Goal: Task Accomplishment & Management: Use online tool/utility

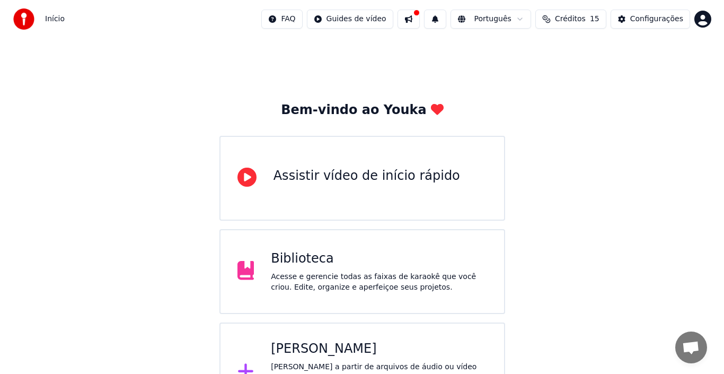
scroll to position [38, 0]
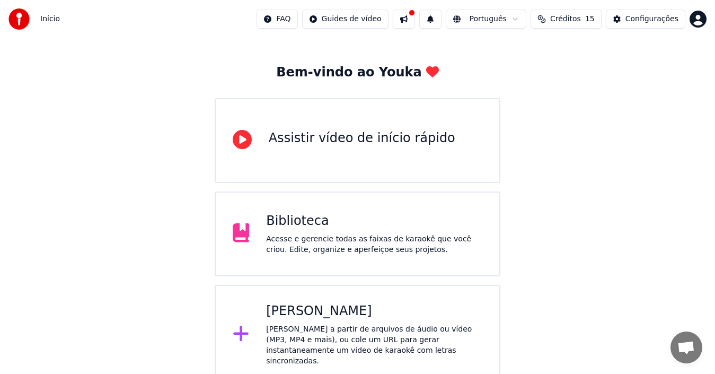
click at [242, 326] on icon at bounding box center [241, 333] width 17 height 19
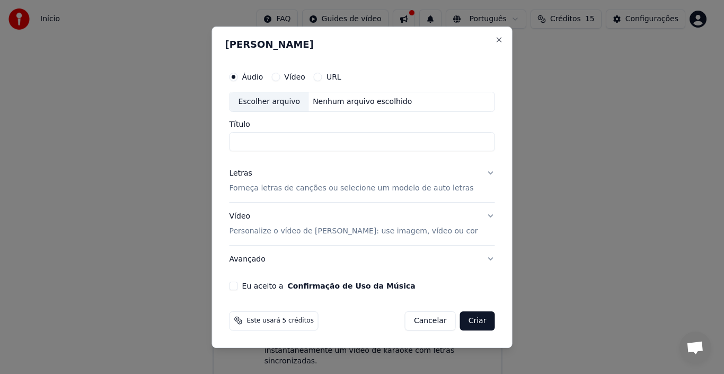
click at [284, 104] on div "Escolher arquivo" at bounding box center [269, 101] width 79 height 19
type input "**********"
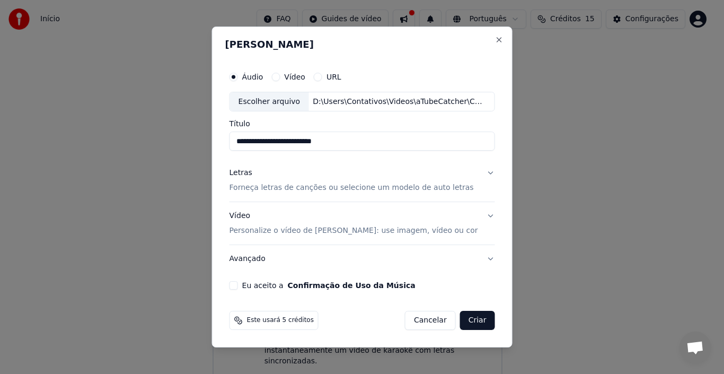
click at [479, 170] on button "Letras Forneça letras de canções ou selecione um modelo de auto letras" at bounding box center [363, 181] width 266 height 42
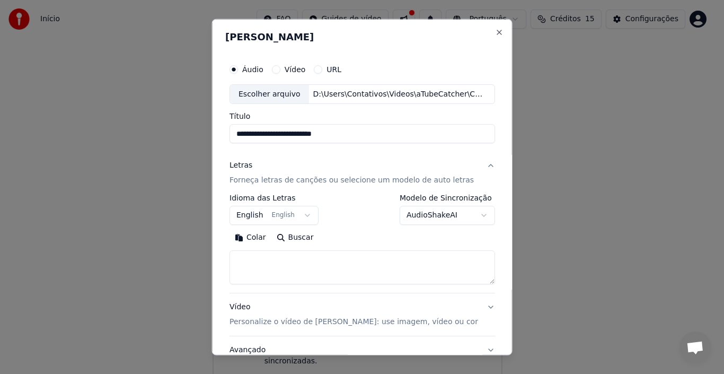
click at [298, 236] on button "Buscar" at bounding box center [295, 237] width 48 height 17
type textarea "**********"
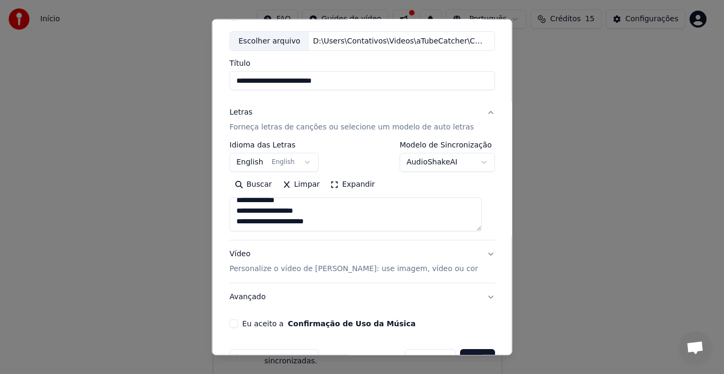
scroll to position [83, 0]
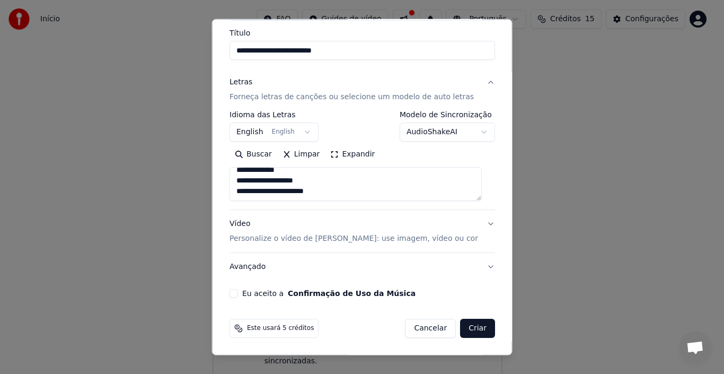
click at [478, 225] on button "Vídeo Personalize o vídeo de karaokê: use imagem, vídeo ou cor" at bounding box center [363, 231] width 266 height 42
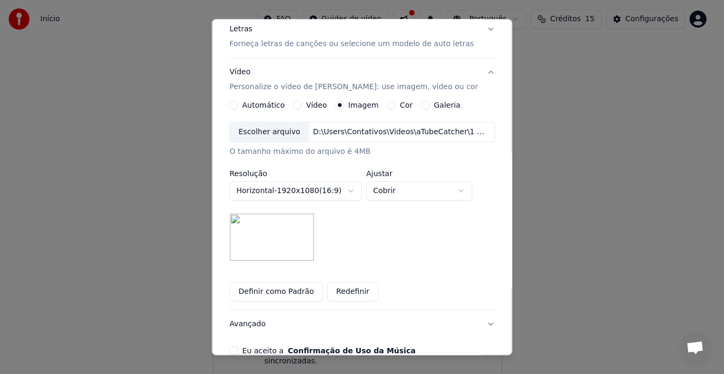
scroll to position [189, 0]
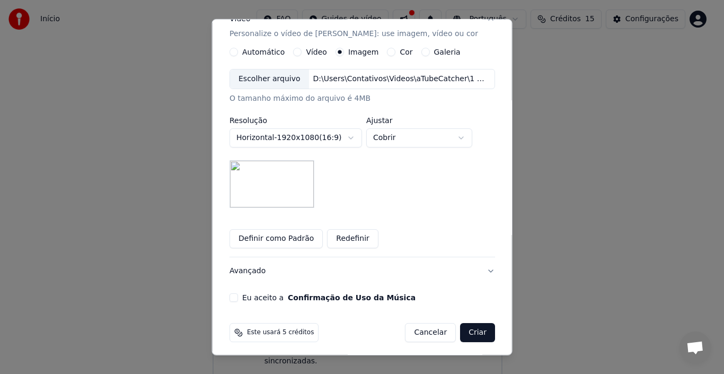
click at [286, 242] on button "Definir como Padrão" at bounding box center [276, 238] width 93 height 19
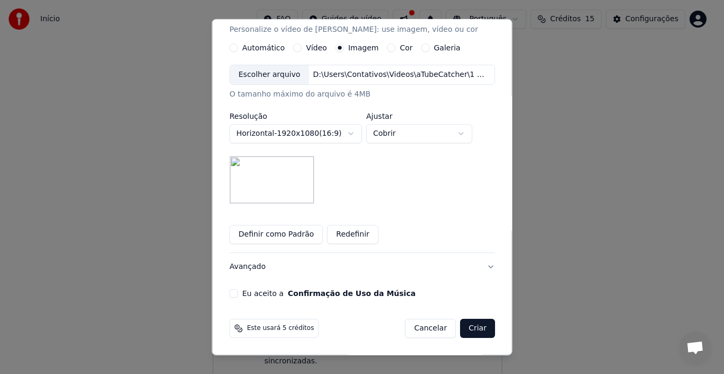
click at [237, 293] on button "Eu aceito a Confirmação de Uso da Música" at bounding box center [234, 293] width 8 height 8
click at [465, 331] on button "Criar" at bounding box center [477, 328] width 35 height 19
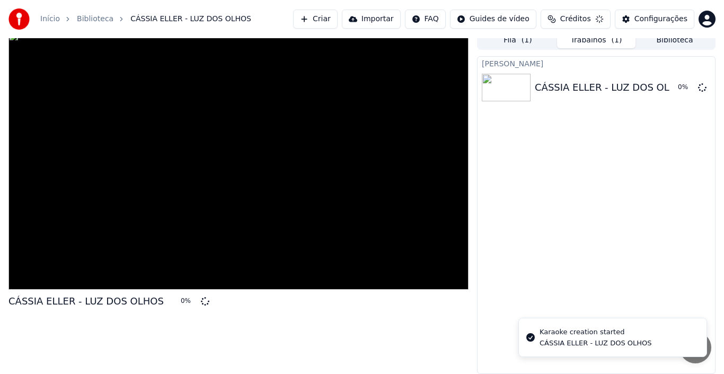
scroll to position [7, 0]
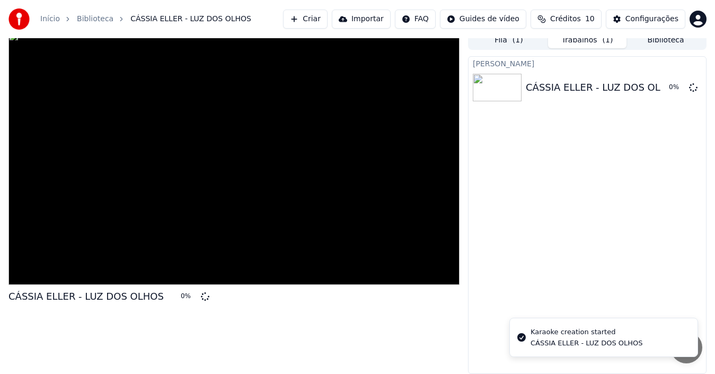
click at [317, 16] on button "Criar" at bounding box center [305, 19] width 45 height 19
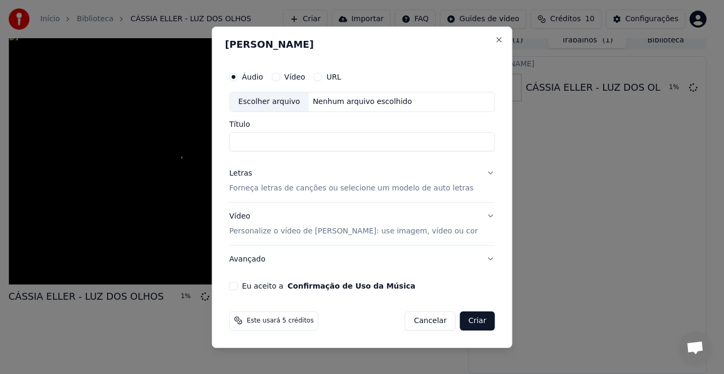
click at [275, 100] on div "Escolher arquivo" at bounding box center [269, 101] width 79 height 19
type input "**********"
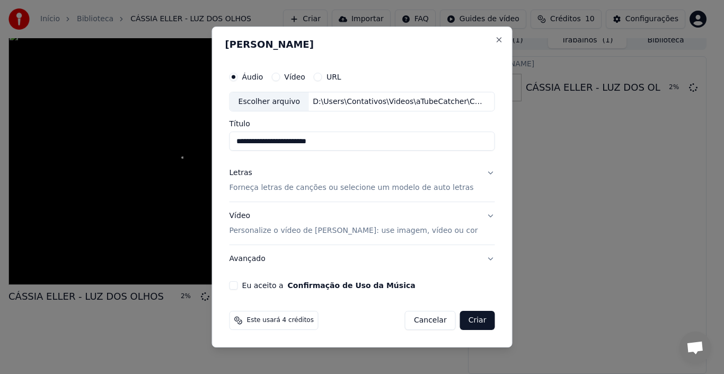
click at [485, 174] on button "Letras Forneça letras de canções ou selecione um modelo de auto letras" at bounding box center [363, 181] width 266 height 42
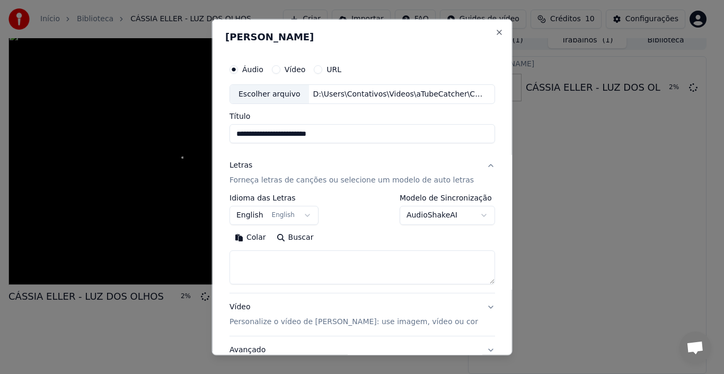
click at [304, 237] on button "Buscar" at bounding box center [295, 237] width 48 height 17
type textarea "**********"
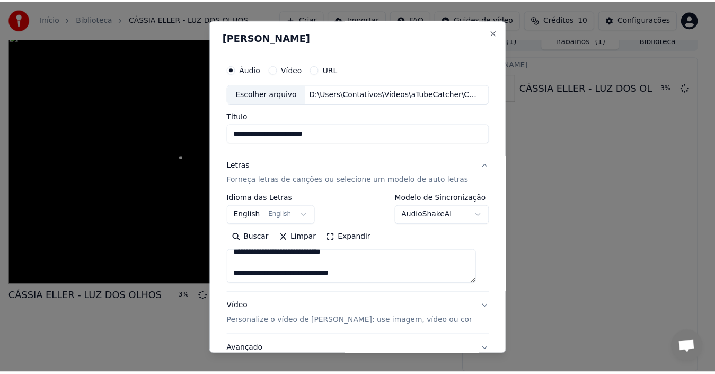
scroll to position [83, 0]
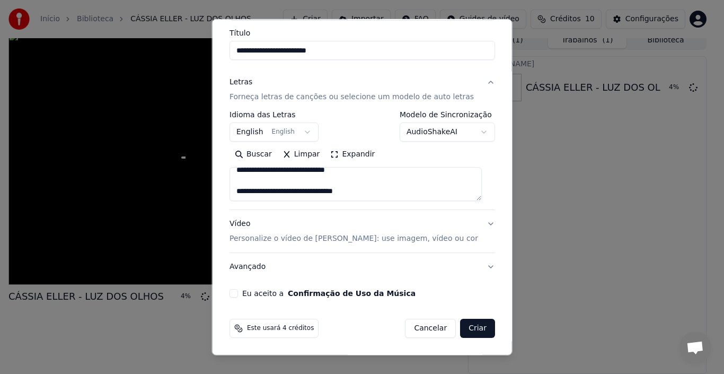
click at [238, 292] on button "Eu aceito a Confirmação de Uso da Música" at bounding box center [234, 293] width 8 height 8
click at [472, 330] on button "Criar" at bounding box center [477, 328] width 35 height 19
select select "**"
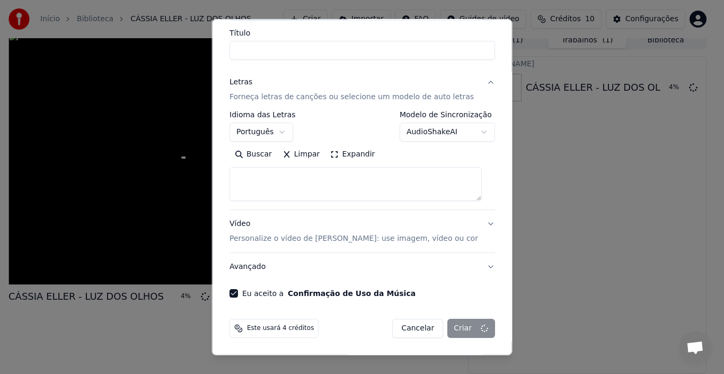
select select
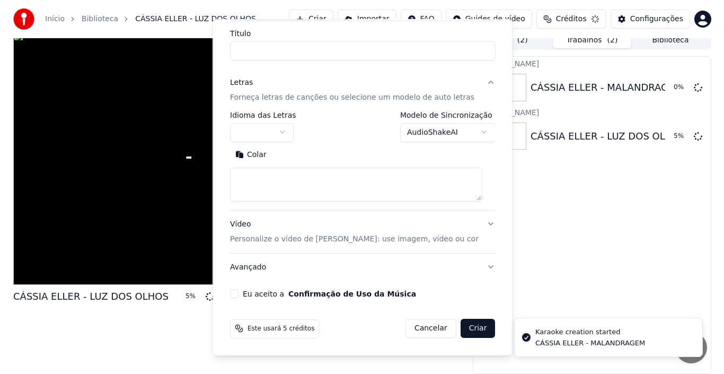
scroll to position [0, 0]
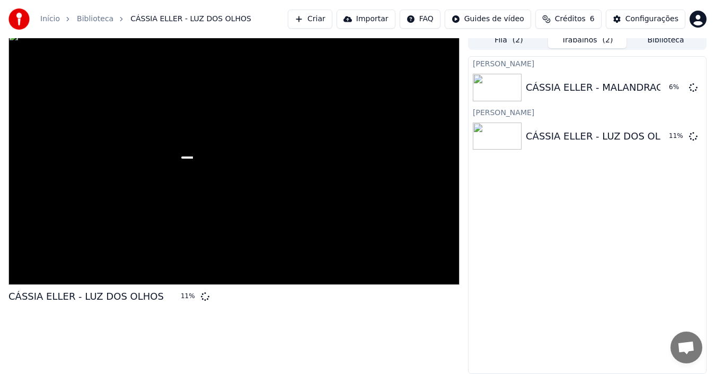
click at [325, 21] on button "Criar" at bounding box center [310, 19] width 45 height 19
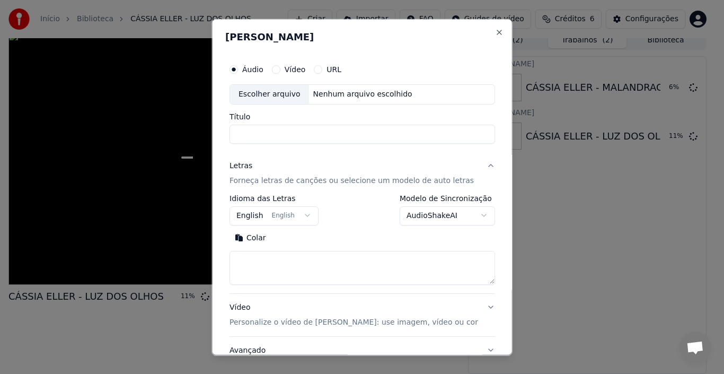
click at [274, 93] on div "Escolher arquivo" at bounding box center [269, 93] width 79 height 19
type input "**********"
click at [291, 235] on button "Buscar" at bounding box center [295, 237] width 48 height 17
type textarea "**********"
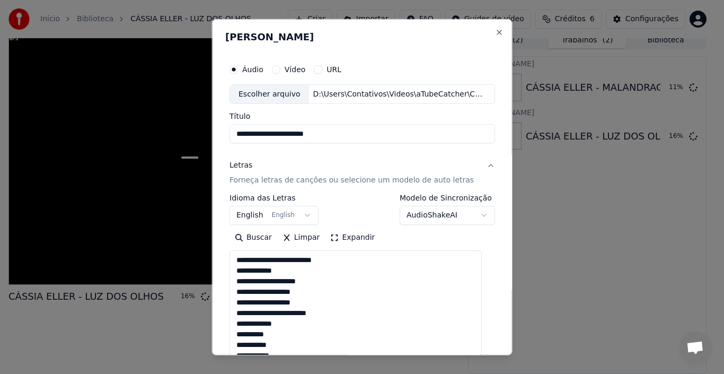
drag, startPoint x: 476, startPoint y: 292, endPoint x: 377, endPoint y: 319, distance: 102.3
click at [461, 354] on textarea "**********" at bounding box center [356, 304] width 252 height 109
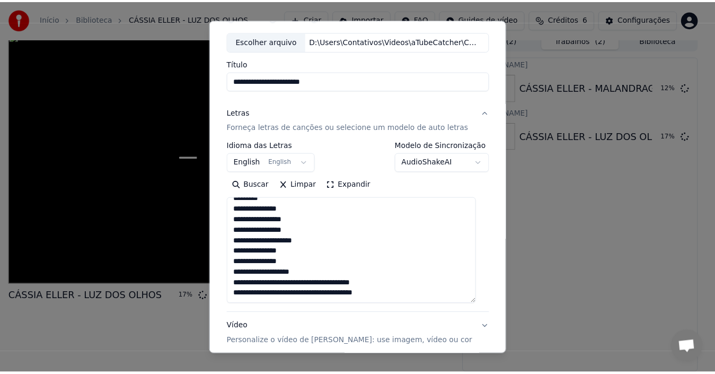
scroll to position [156, 0]
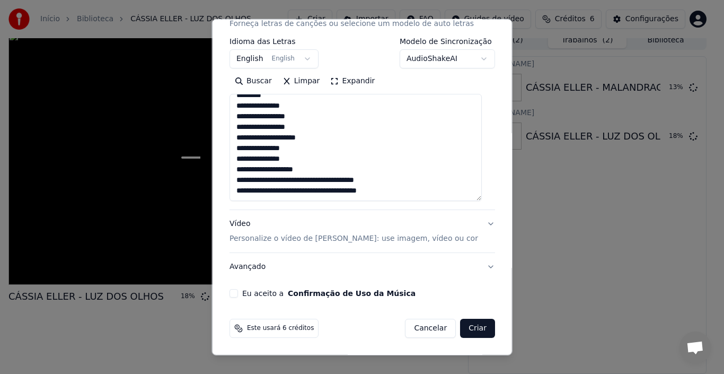
click at [237, 292] on button "Eu aceito a Confirmação de Uso da Música" at bounding box center [234, 293] width 8 height 8
click at [466, 325] on button "Criar" at bounding box center [477, 328] width 35 height 19
select select "**"
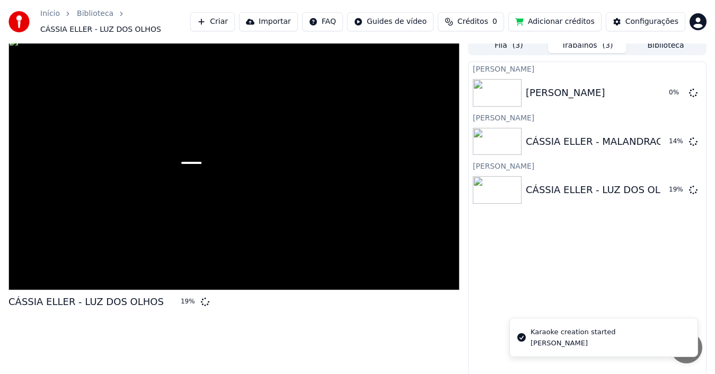
scroll to position [13, 0]
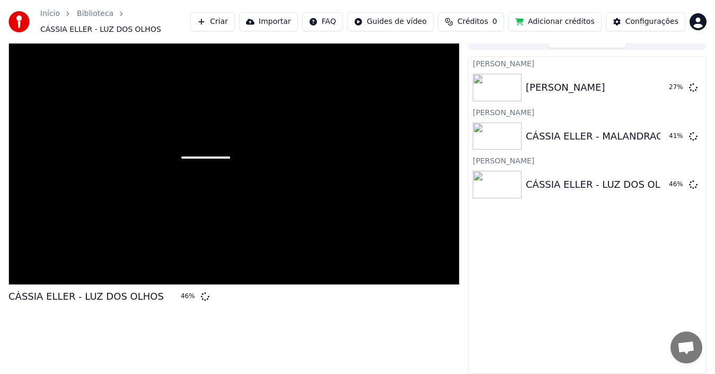
click at [530, 284] on div "Criar Karaokê CÁSSIA ELLER - MILAGREIRO 27 % Criar Karaokê CÁSSIA ELLER - MALAN…" at bounding box center [587, 215] width 239 height 318
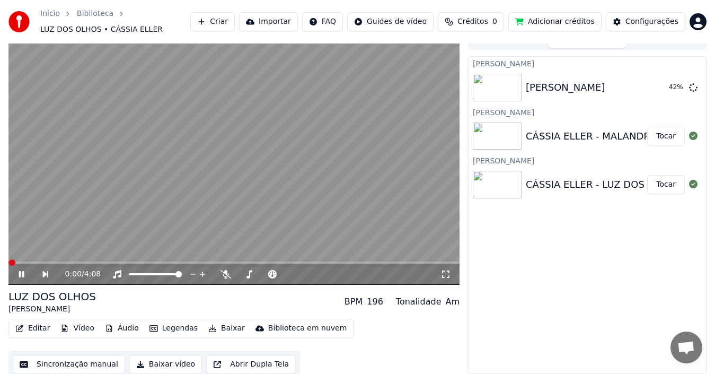
scroll to position [17, 0]
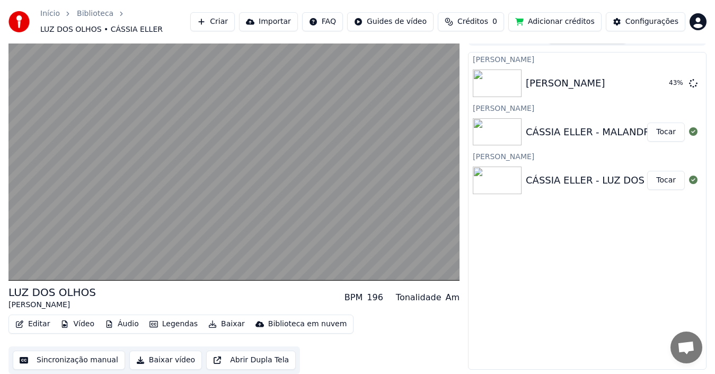
click at [142, 359] on button "Baixar vídeo" at bounding box center [165, 360] width 73 height 19
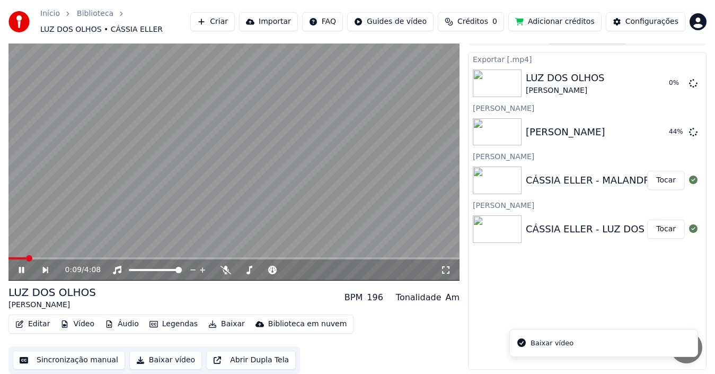
click at [597, 182] on div "CÁSSIA ELLER - MALANDRAGEM" at bounding box center [602, 180] width 152 height 15
click at [660, 181] on button "Tocar" at bounding box center [666, 180] width 38 height 19
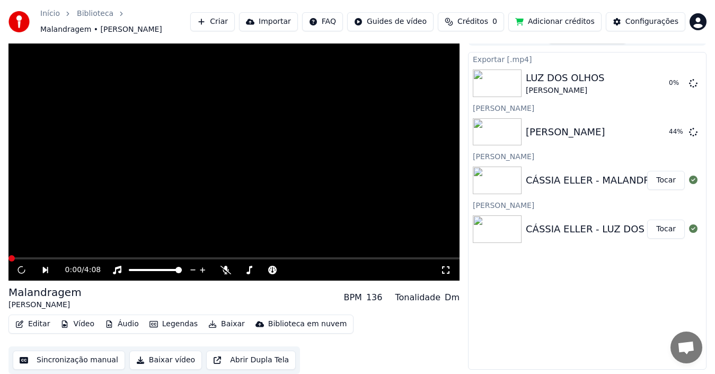
scroll to position [12, 0]
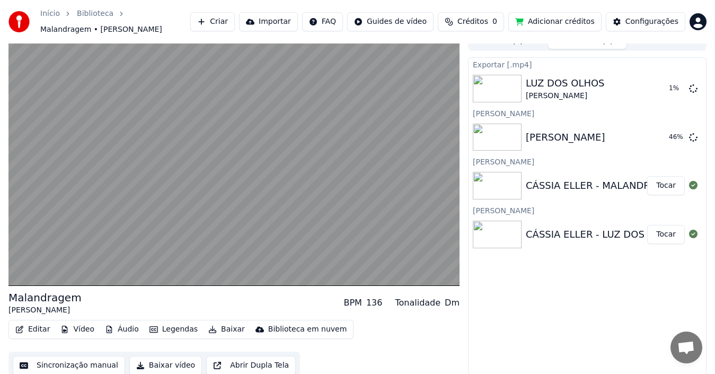
click at [148, 362] on button "Baixar vídeo" at bounding box center [165, 365] width 73 height 19
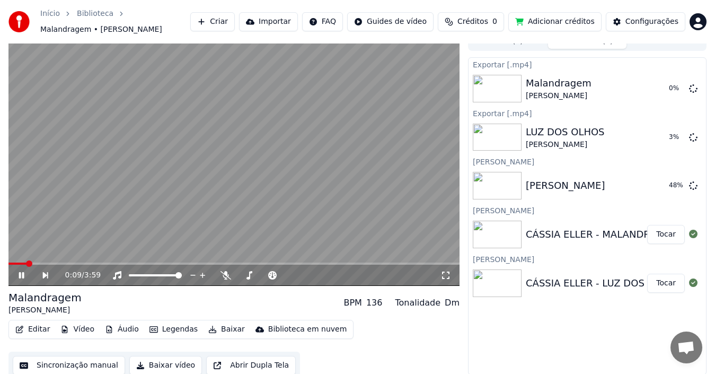
click at [25, 271] on icon at bounding box center [29, 275] width 24 height 8
